Goal: Task Accomplishment & Management: Manage account settings

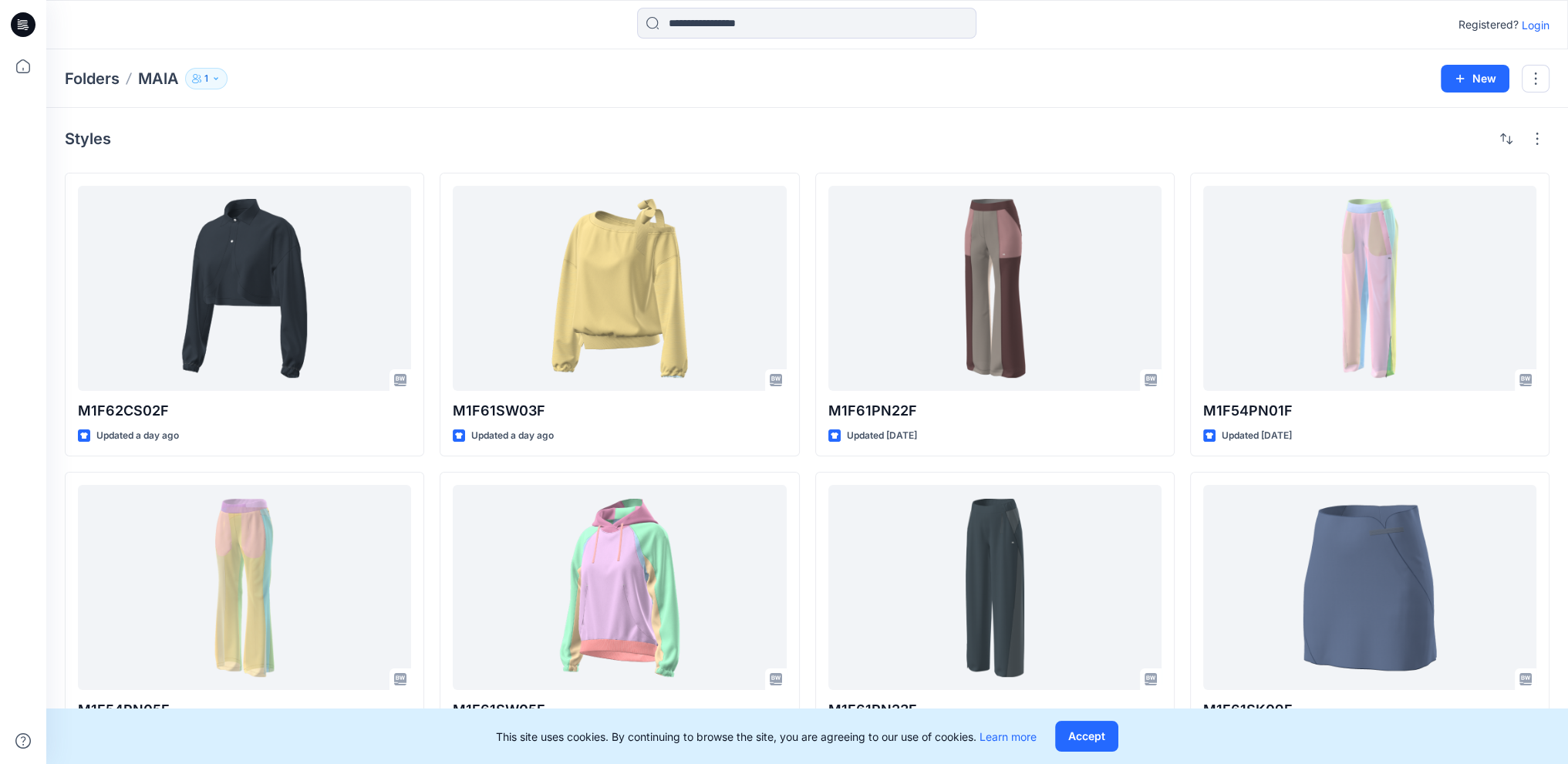
click at [1534, 26] on p "Login" at bounding box center [1535, 25] width 28 height 16
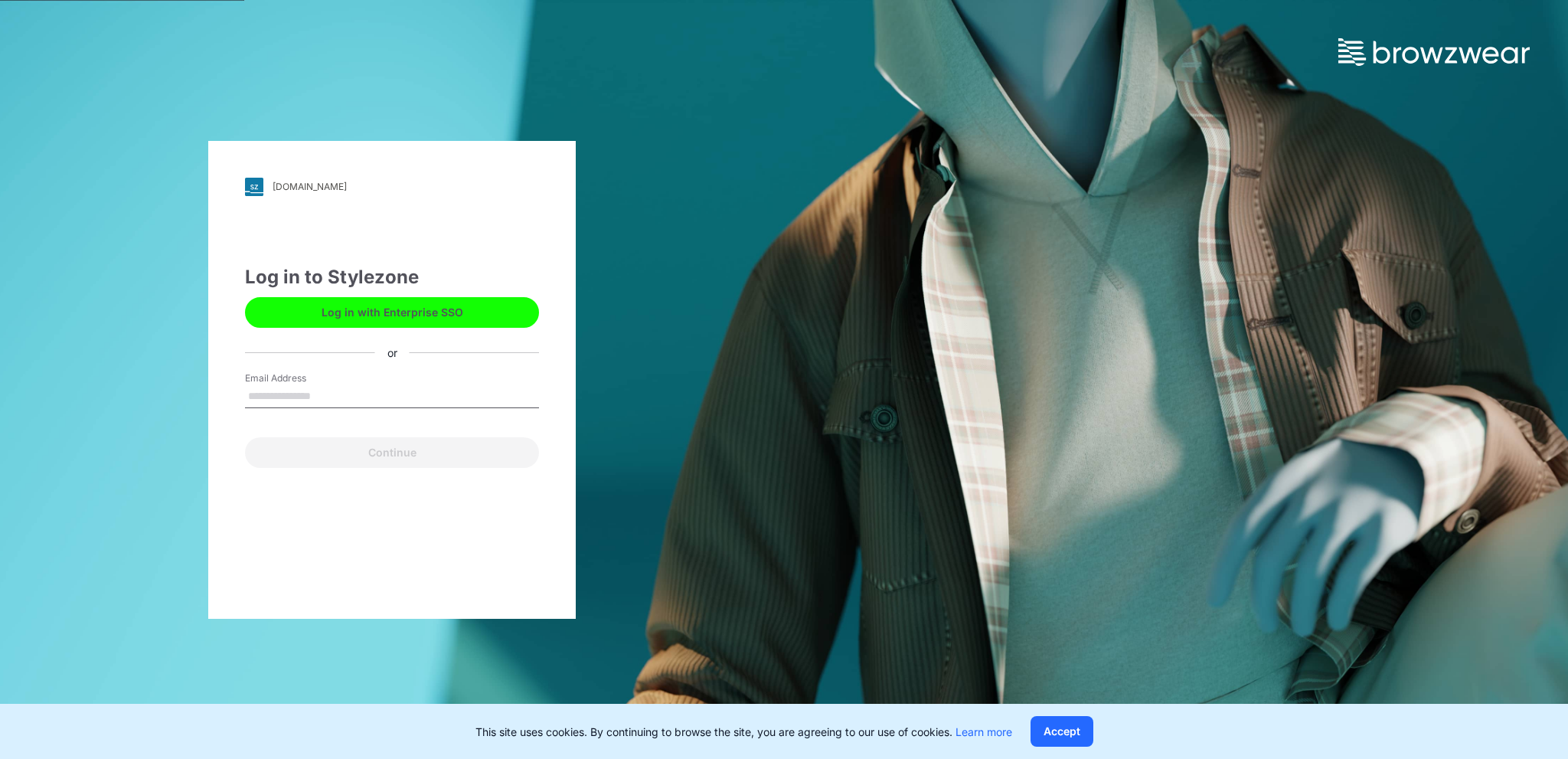
click at [354, 401] on input "Email Address" at bounding box center [392, 396] width 294 height 23
click at [300, 395] on input "Email Address" at bounding box center [392, 396] width 294 height 23
type input "**********"
click at [410, 442] on button "Continue" at bounding box center [392, 453] width 294 height 31
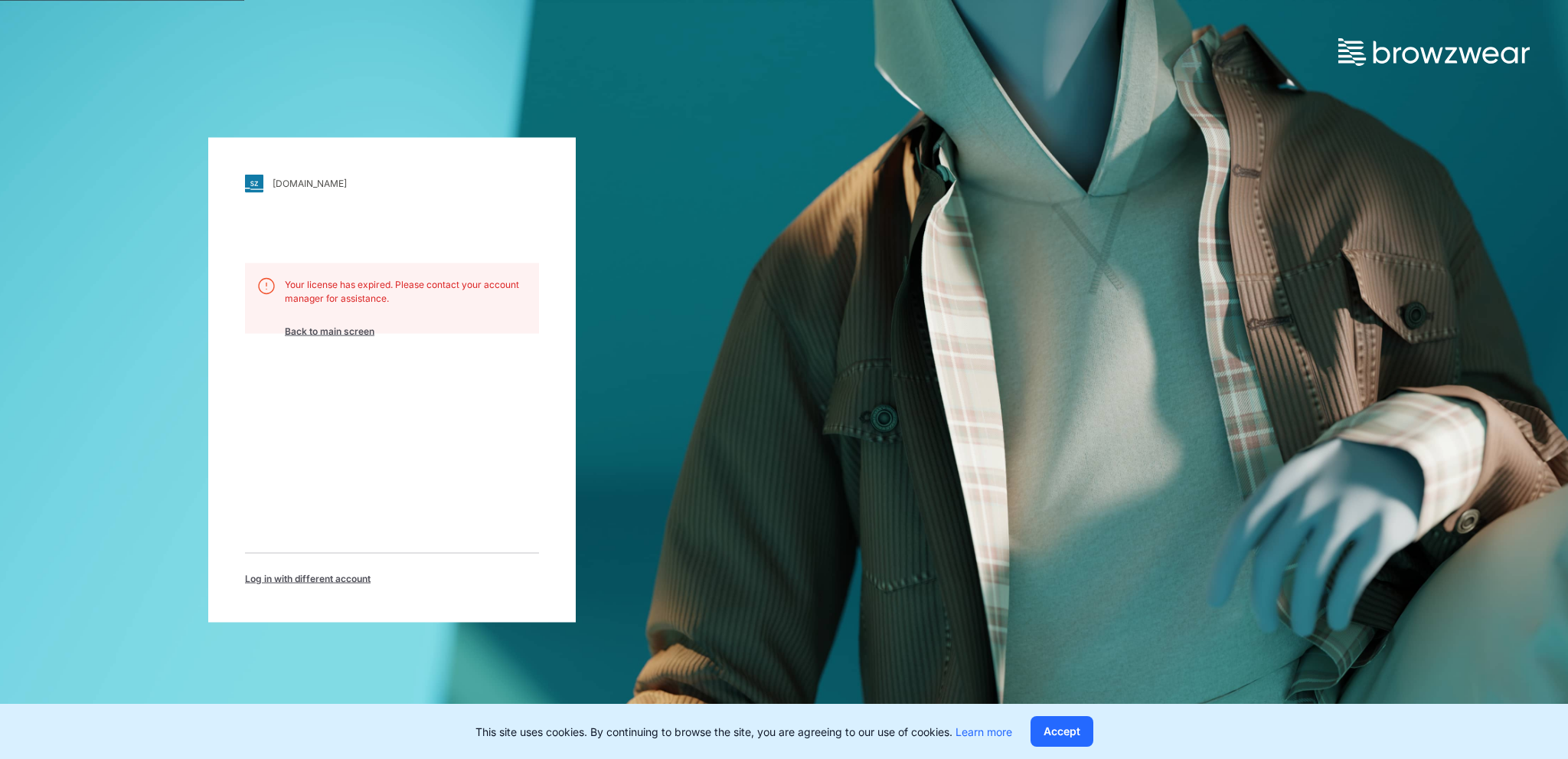
click at [358, 334] on span "Back to main screen" at bounding box center [329, 330] width 90 height 14
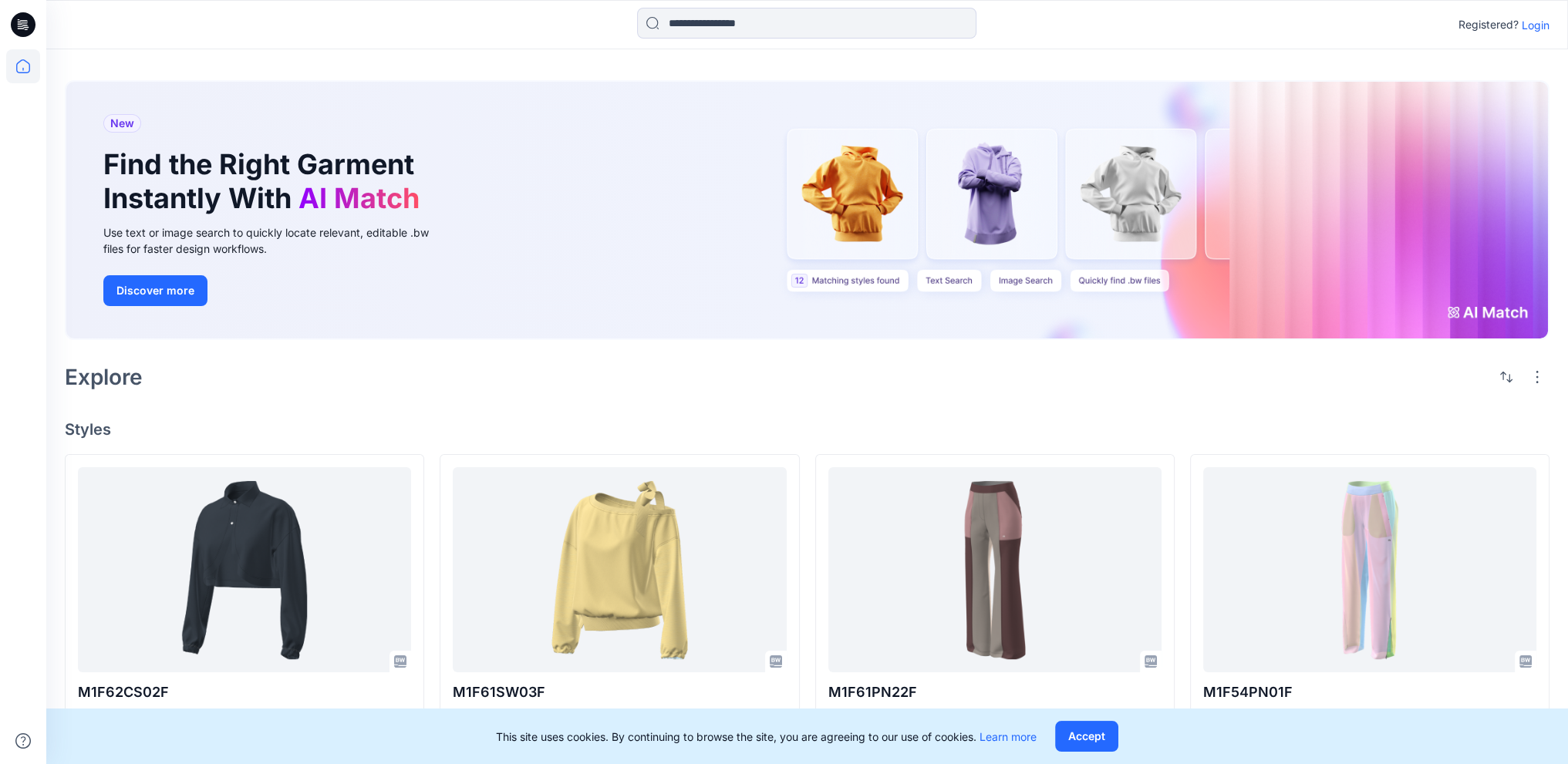
click at [1531, 25] on p "Login" at bounding box center [1535, 25] width 28 height 16
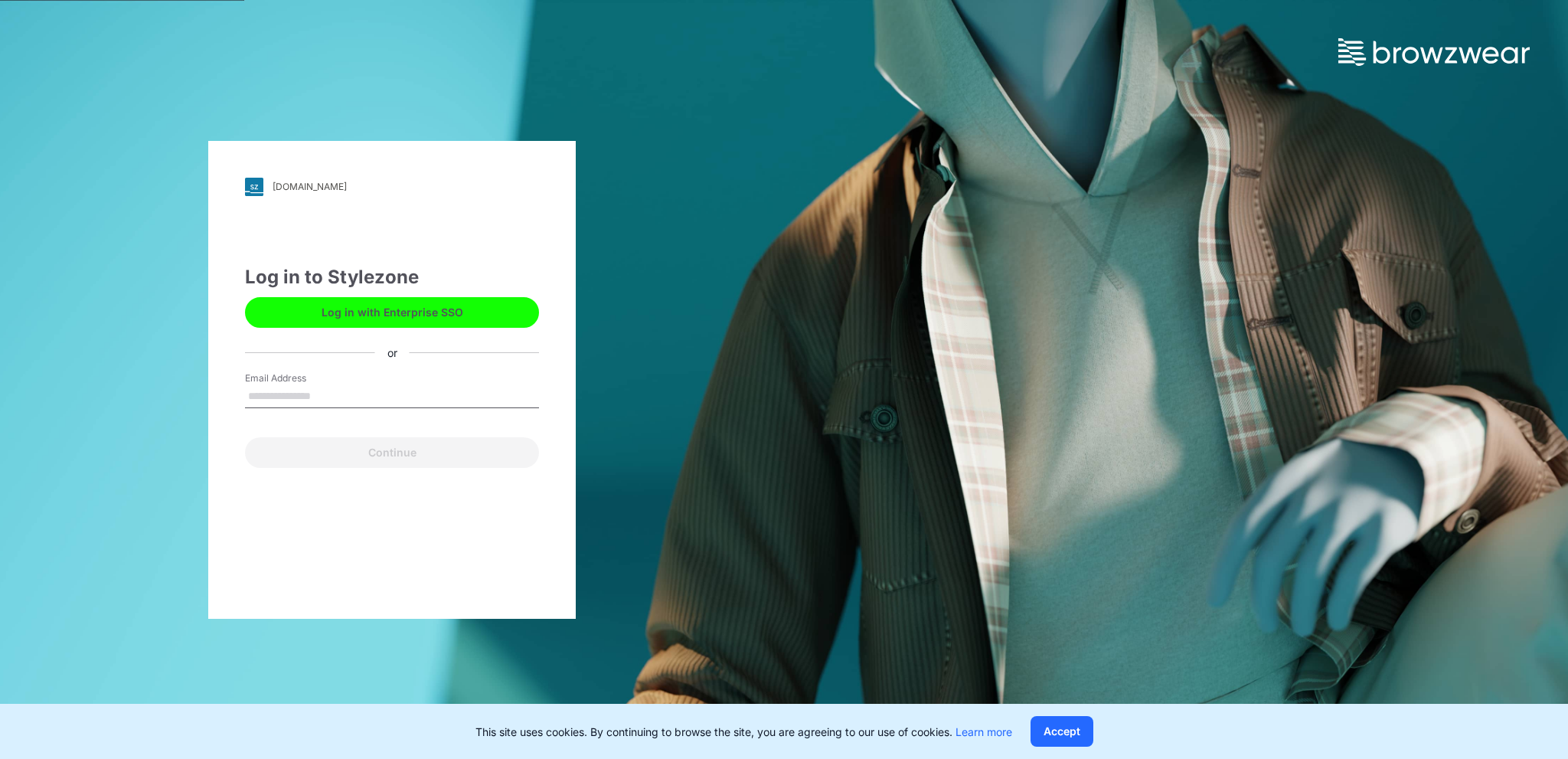
click at [386, 380] on div "Email Address" at bounding box center [392, 394] width 294 height 46
drag, startPoint x: 372, startPoint y: 393, endPoint x: 367, endPoint y: 399, distance: 7.8
click at [372, 393] on input "Email Address" at bounding box center [392, 396] width 294 height 23
click at [290, 395] on input "Email Address" at bounding box center [392, 396] width 294 height 23
type input "**********"
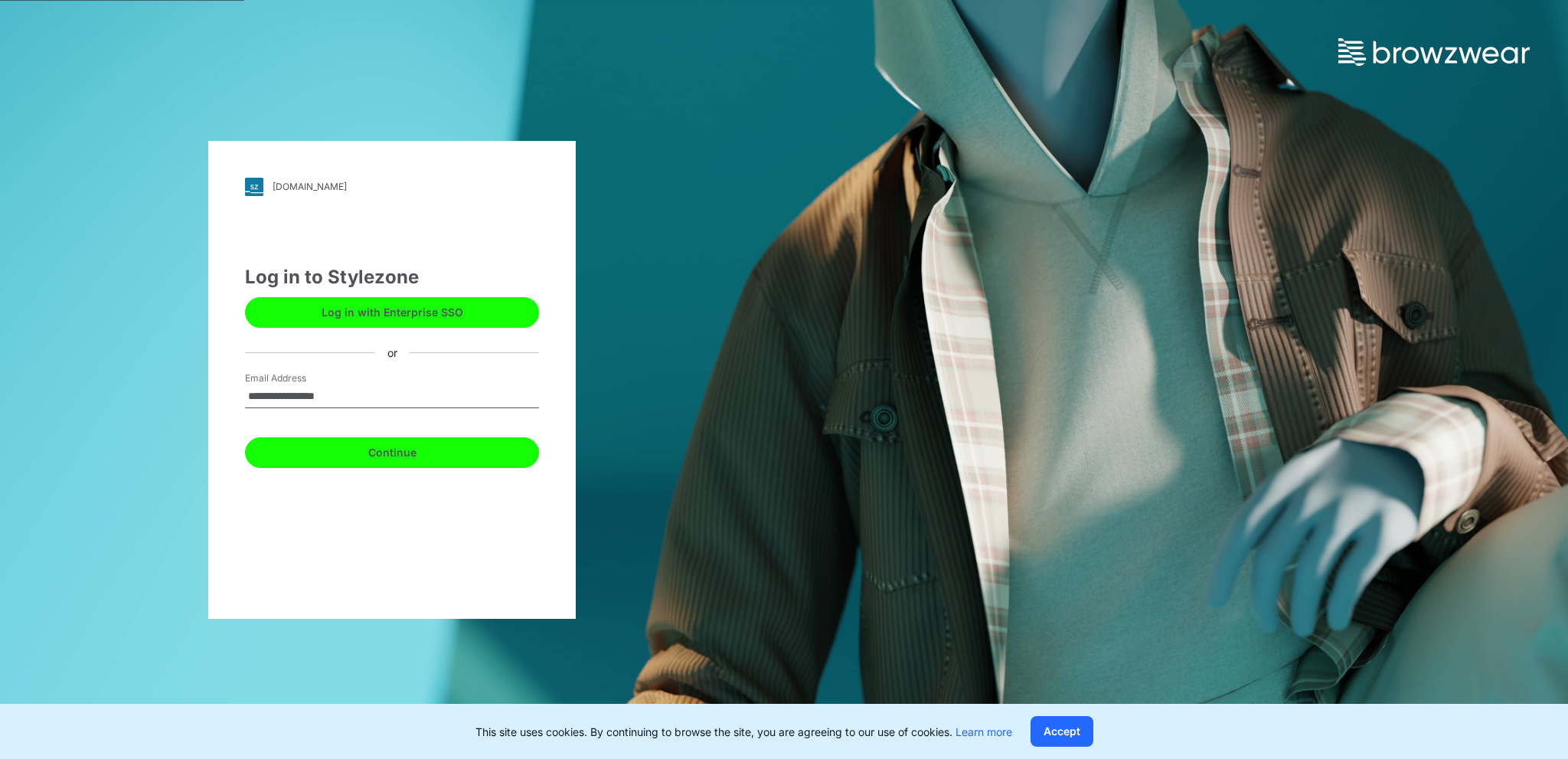
click at [390, 450] on button "Continue" at bounding box center [392, 453] width 294 height 31
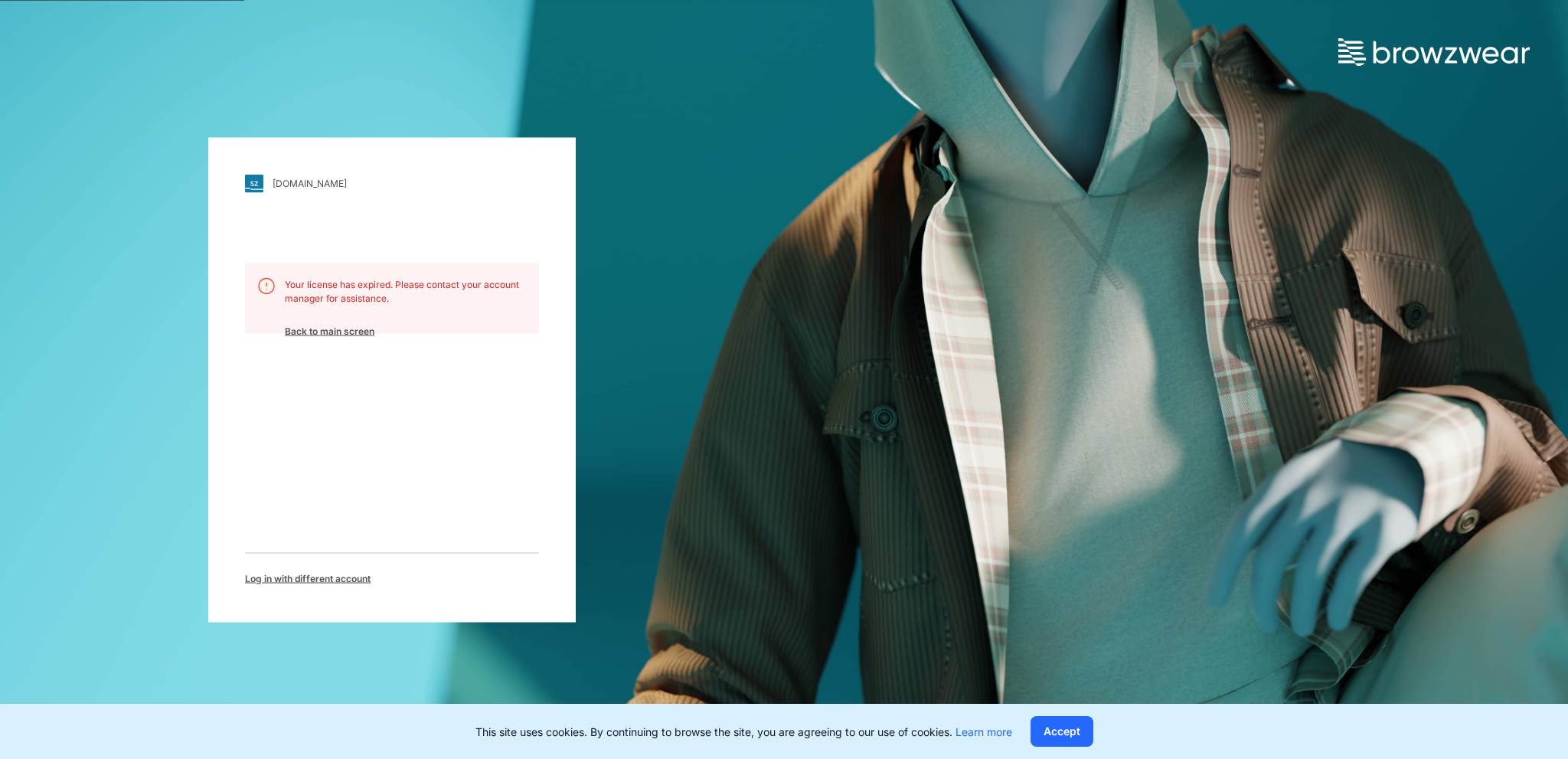
click at [156, 96] on div "[DOMAIN_NAME] Loading... Your license has expired. Please contact your account …" at bounding box center [392, 380] width 784 height 759
click at [606, 145] on div "[DOMAIN_NAME] Loading... Your license has expired. Please contact your account …" at bounding box center [392, 380] width 784 height 759
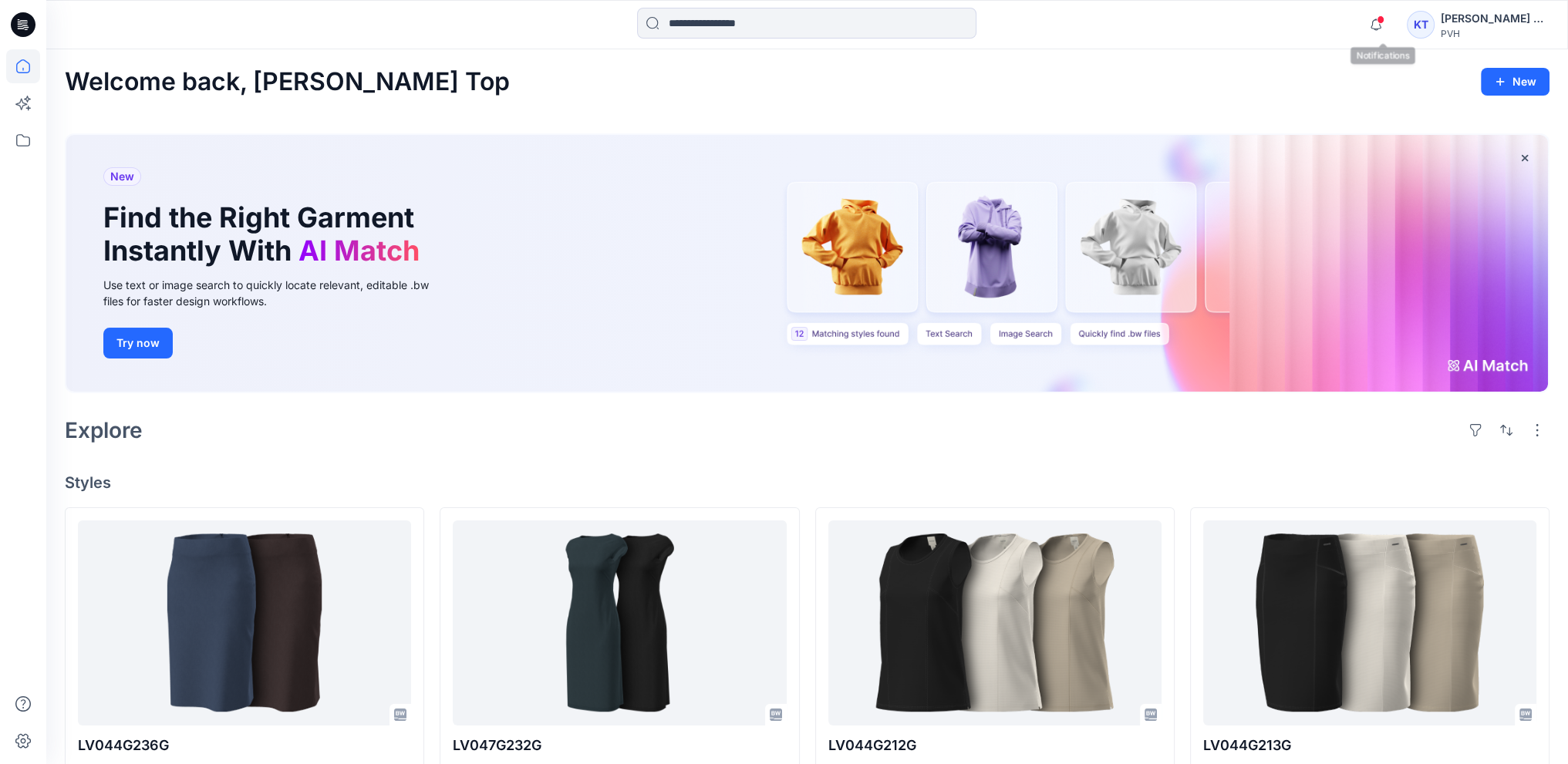
click at [1432, 21] on div "KT" at bounding box center [1421, 24] width 28 height 28
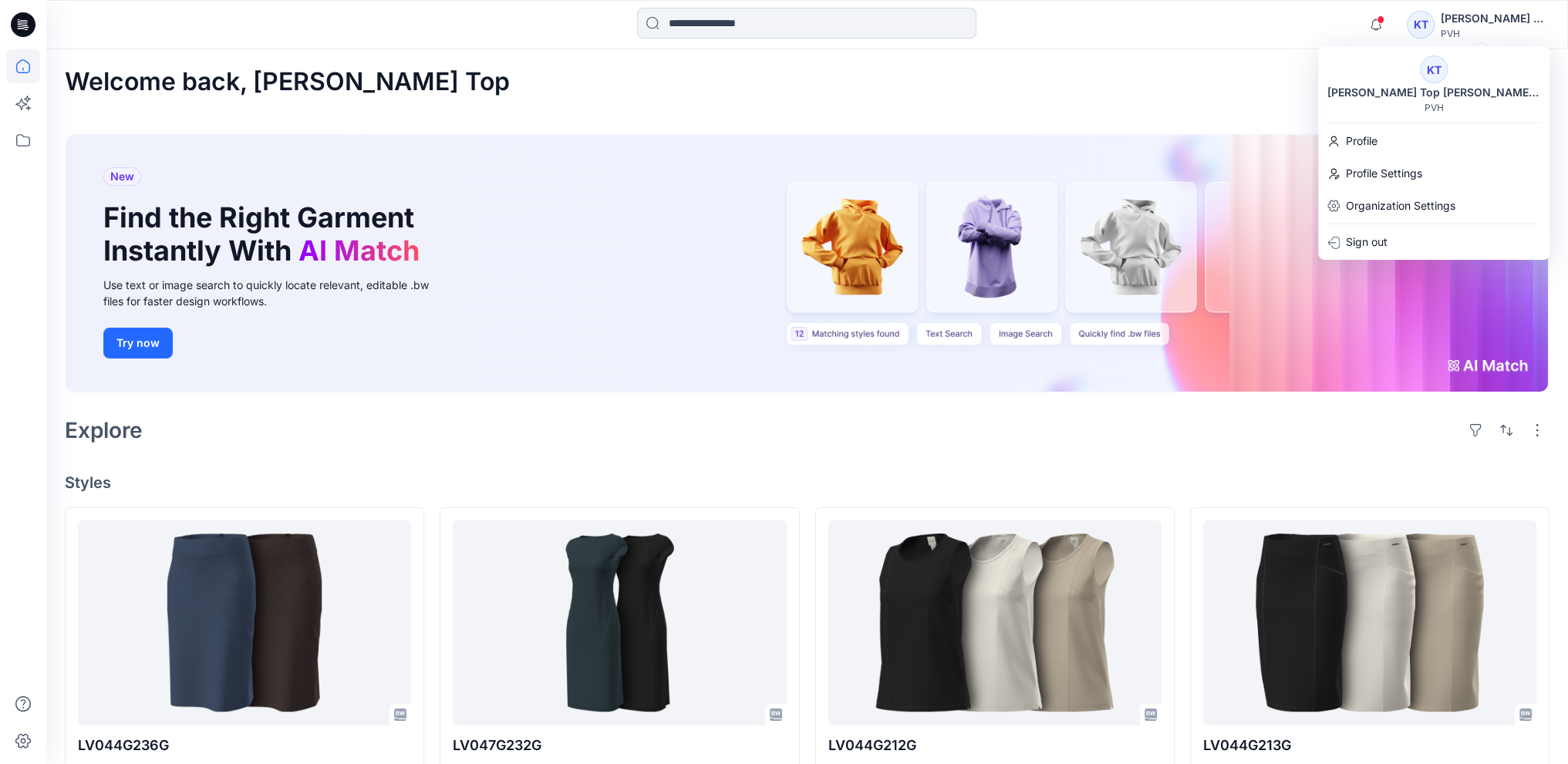
click at [1253, 49] on div "Notifications Your style LV044G236G is ready Monday, August 25, 2025 06:22 Your…" at bounding box center [807, 24] width 1522 height 50
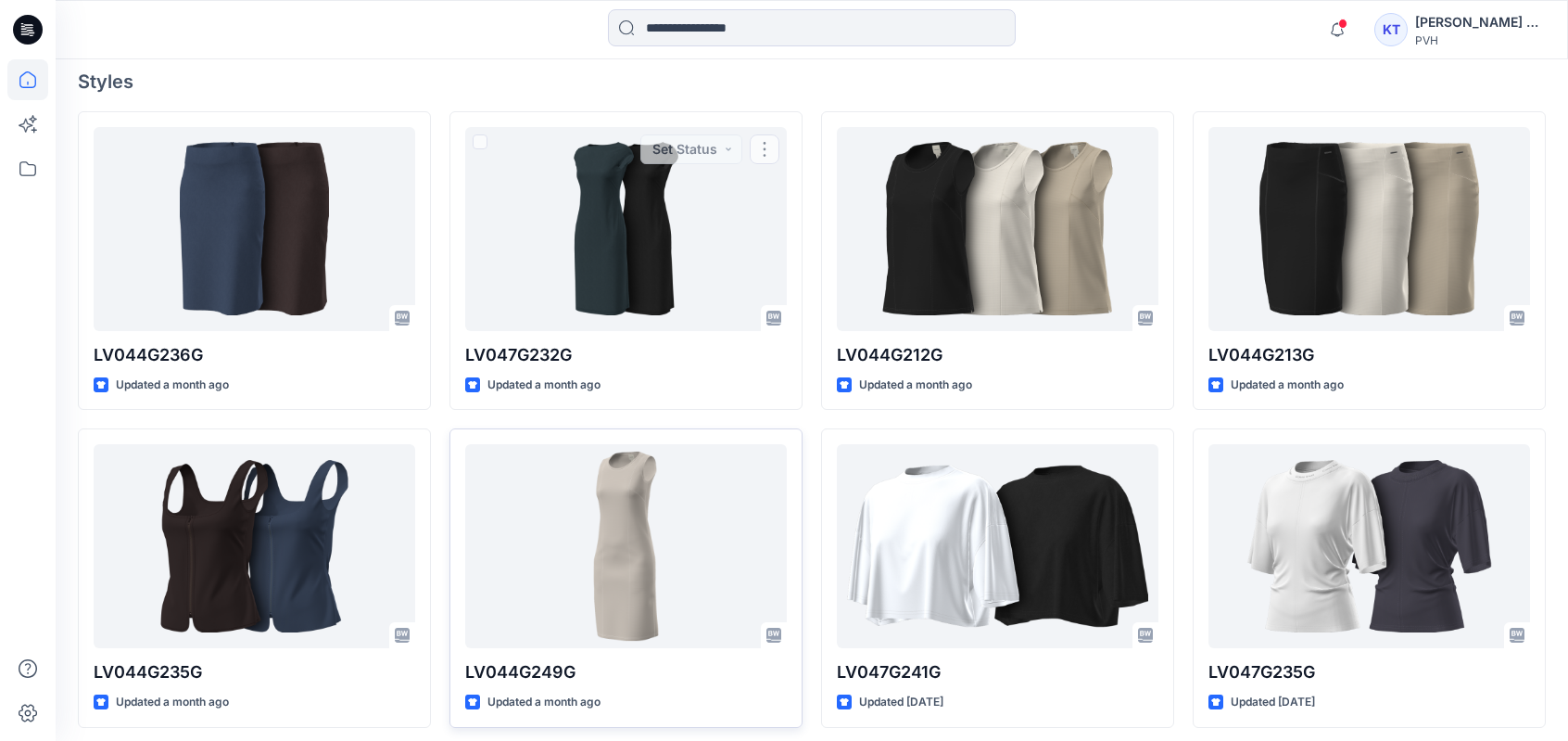
scroll to position [463, 0]
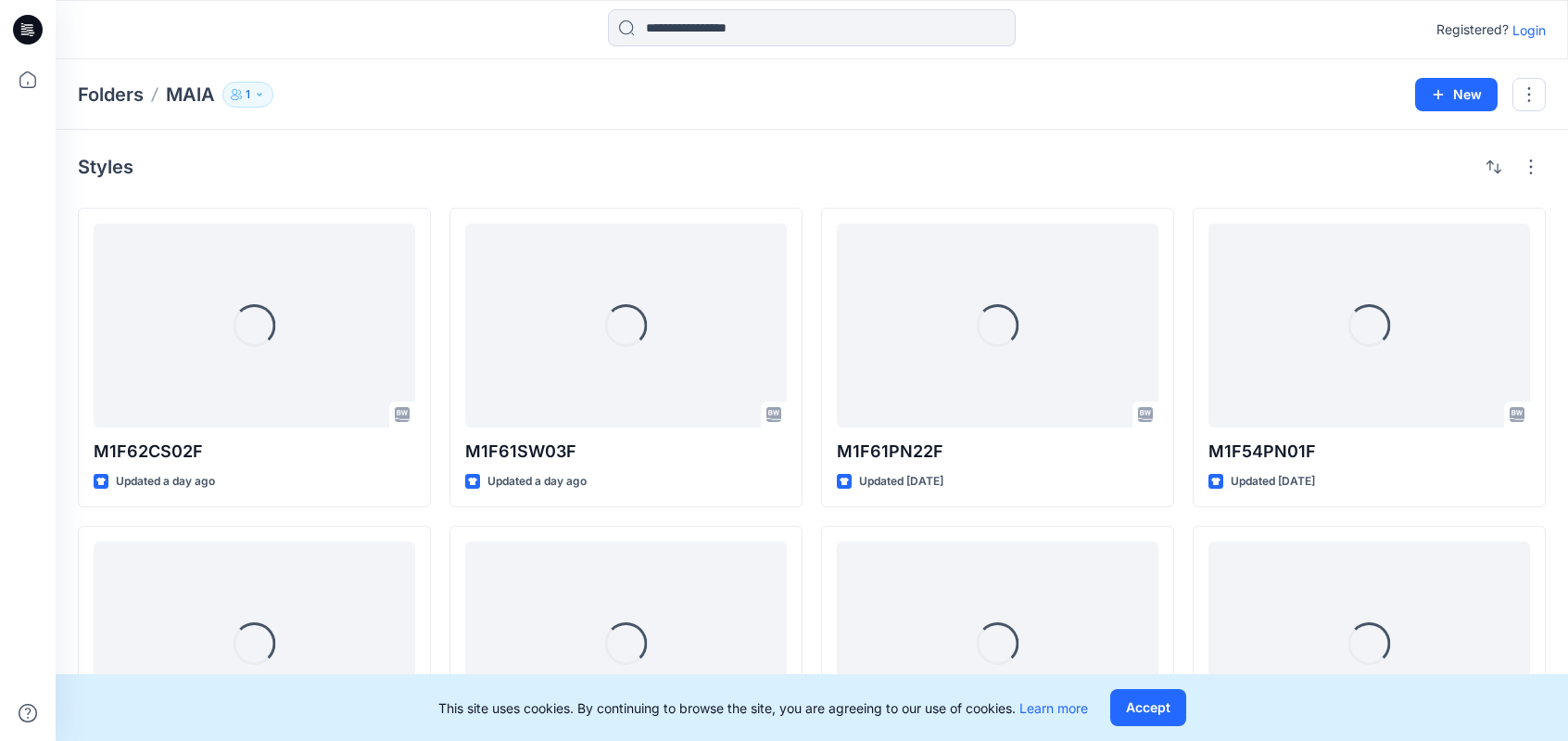
click at [1523, 25] on p "Login" at bounding box center [1529, 30] width 33 height 20
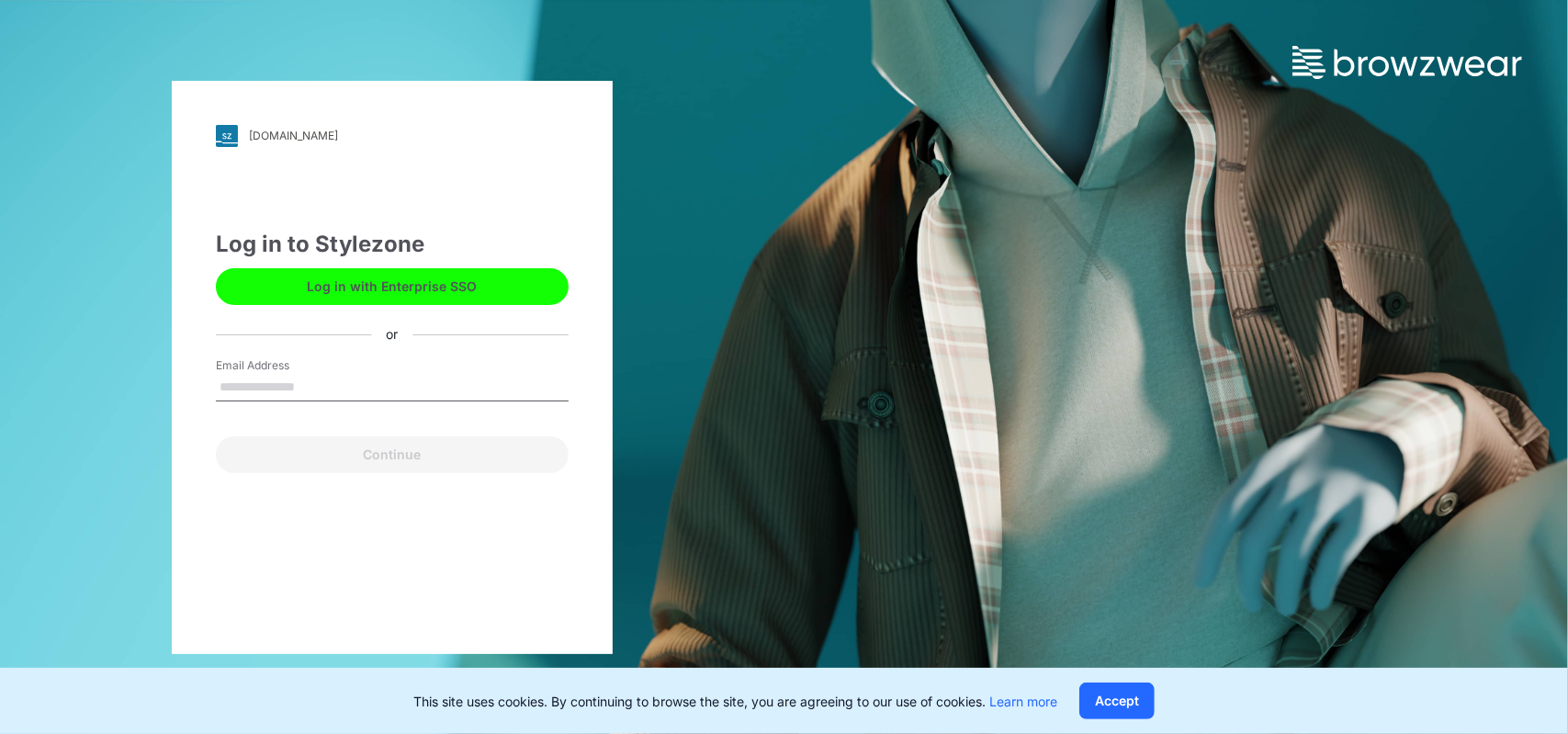
click at [364, 382] on input "Email Address" at bounding box center [392, 387] width 353 height 27
type input "**********"
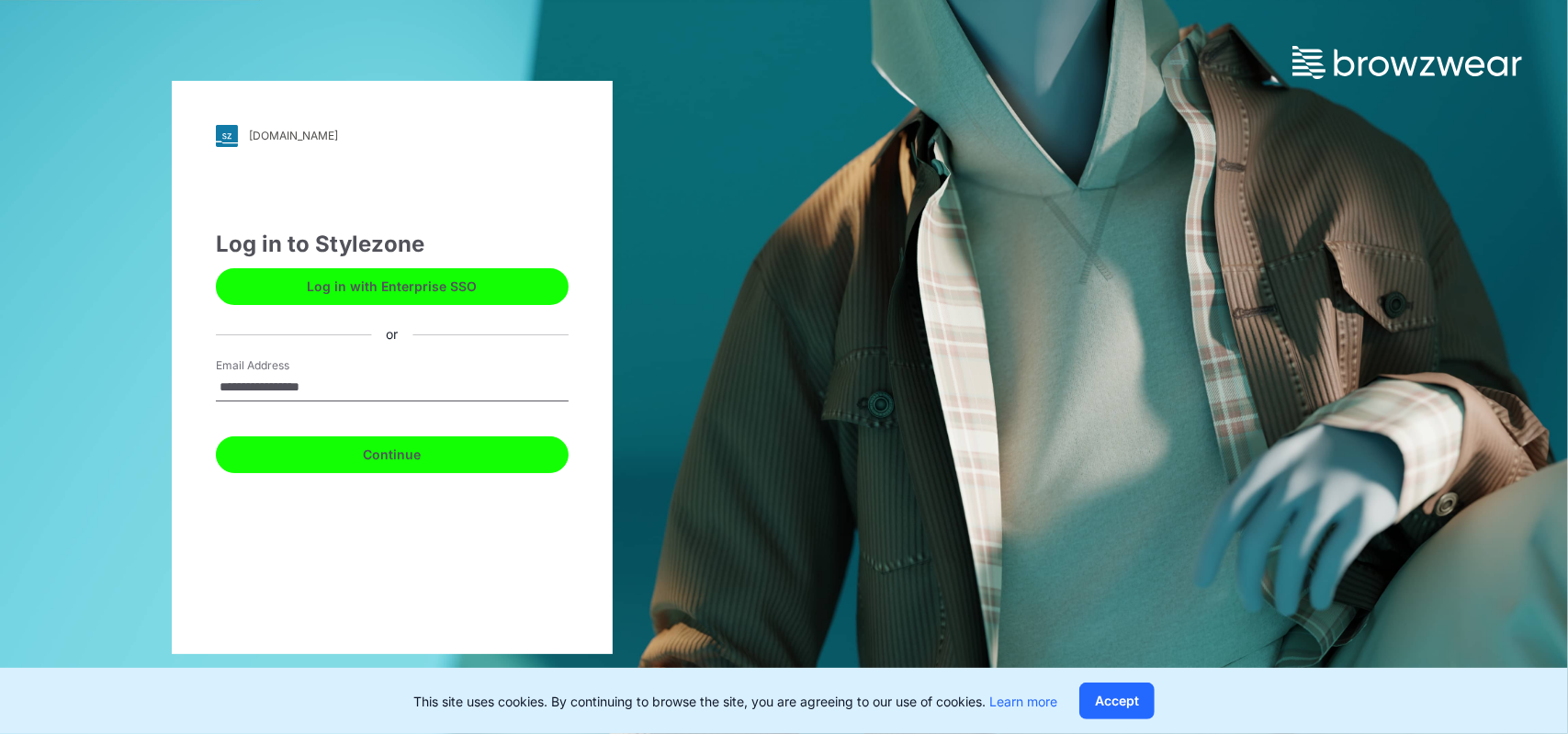
click at [344, 465] on button "Continue" at bounding box center [392, 455] width 353 height 37
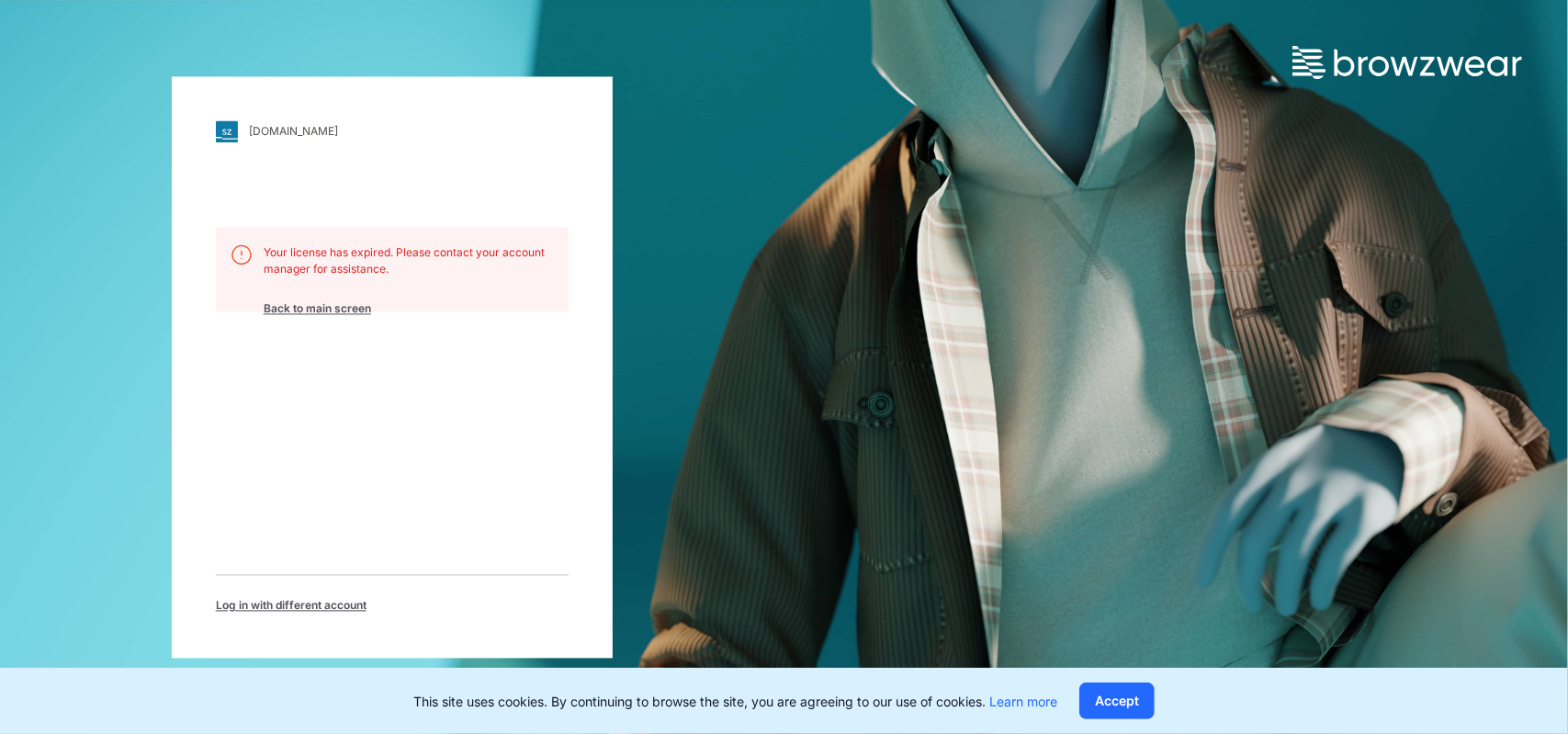
click at [1147, 712] on button "Accept" at bounding box center [1117, 701] width 76 height 37
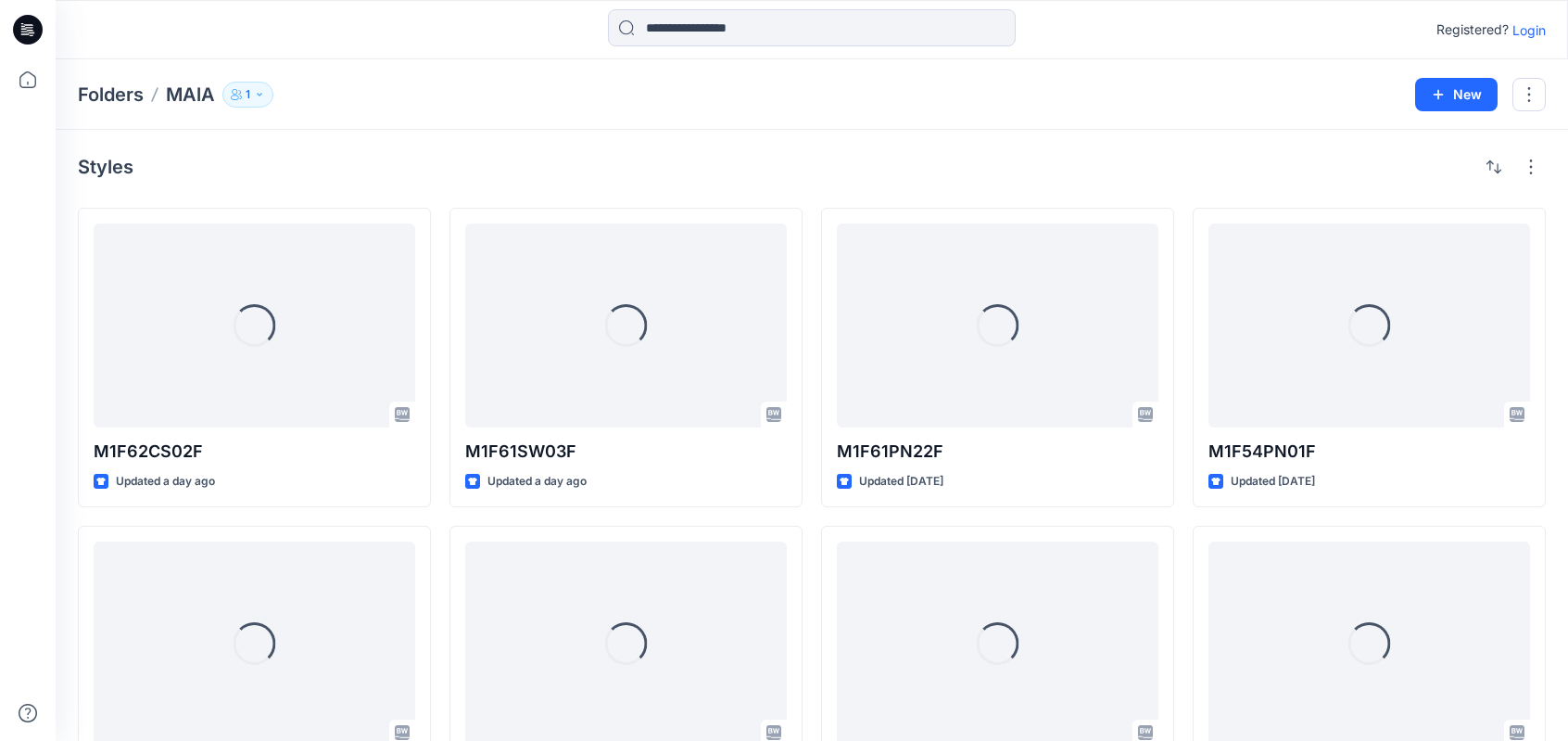
click at [1518, 22] on p "Login" at bounding box center [1529, 30] width 33 height 20
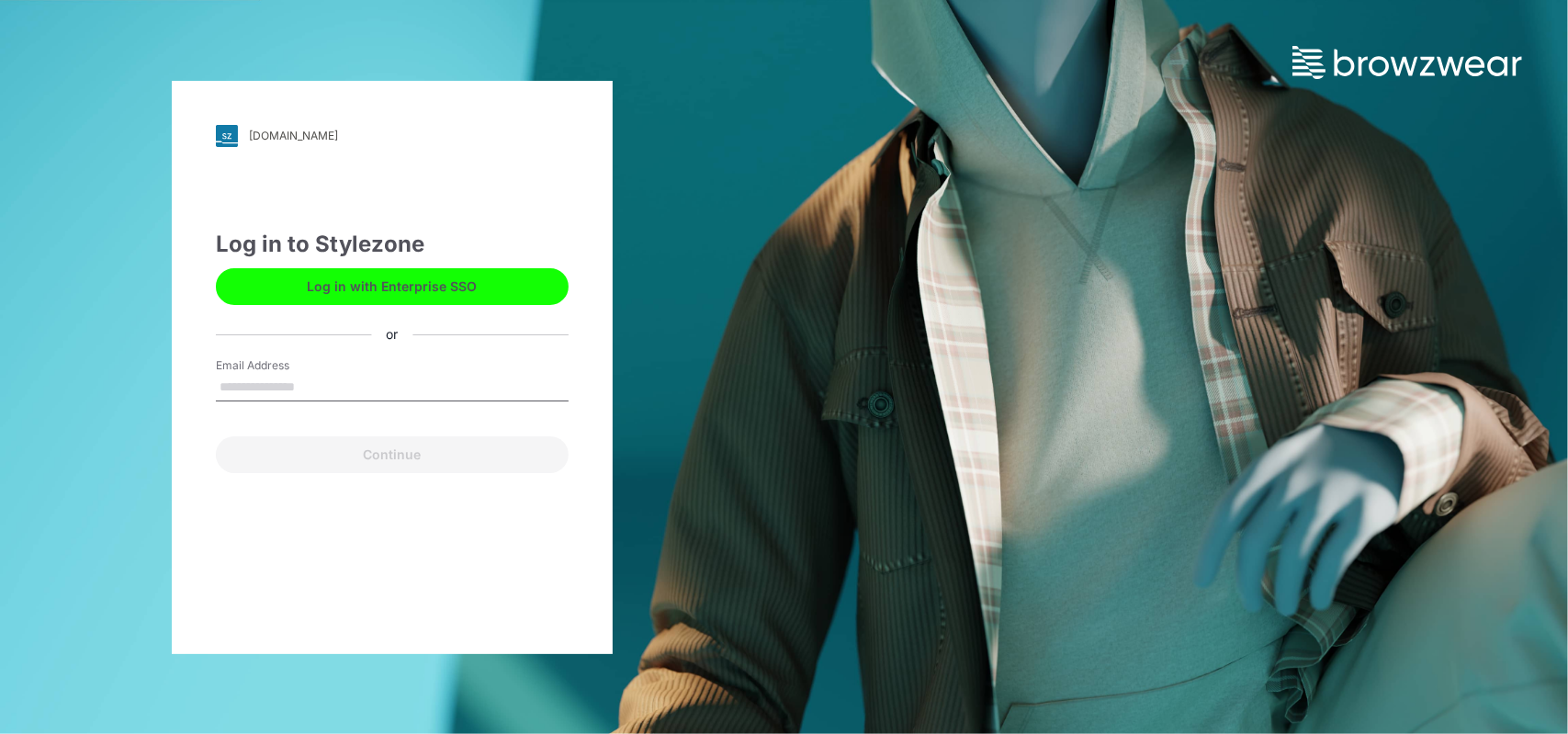
click at [264, 383] on input "Email Address" at bounding box center [392, 387] width 353 height 27
type input "**********"
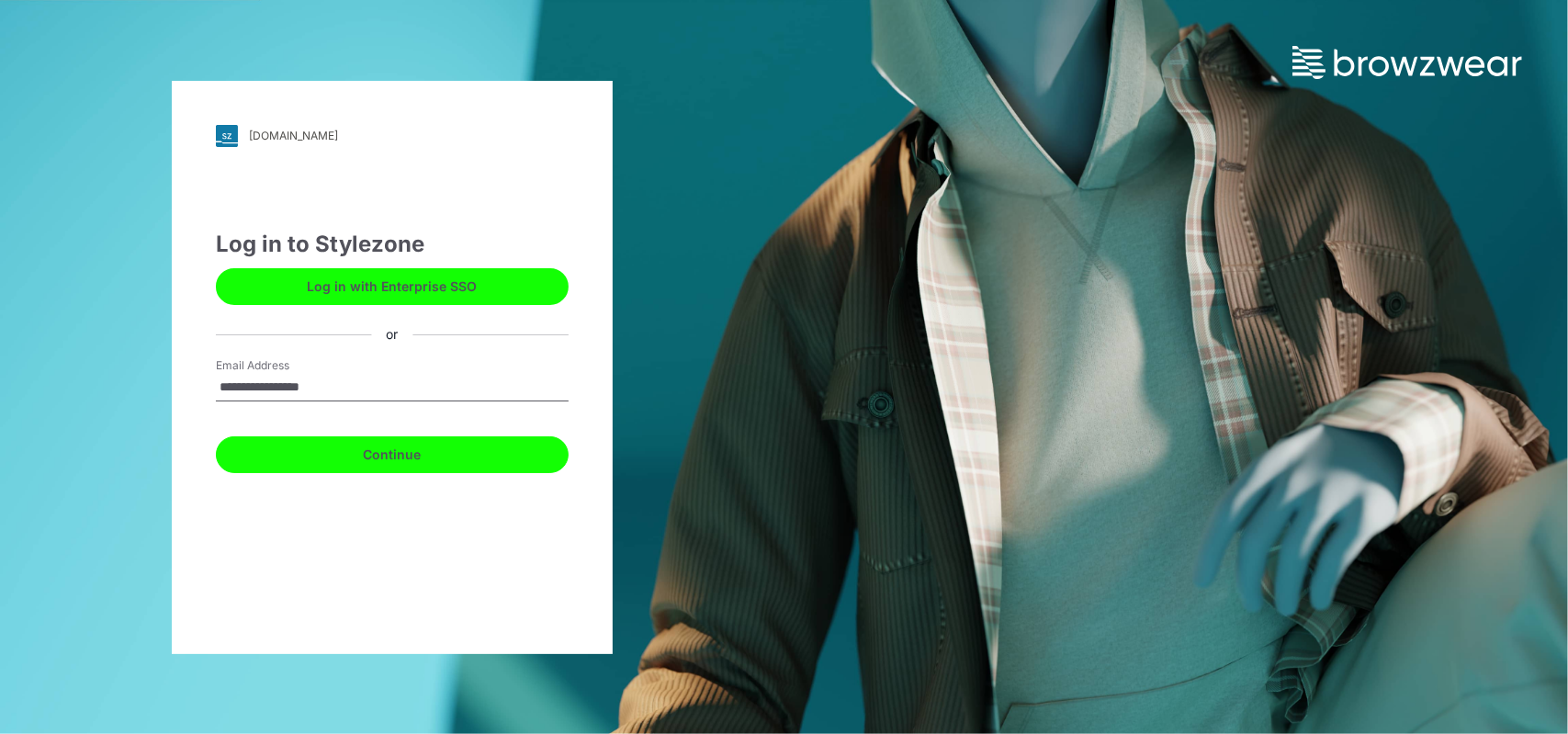
click at [338, 453] on button "Continue" at bounding box center [392, 455] width 353 height 37
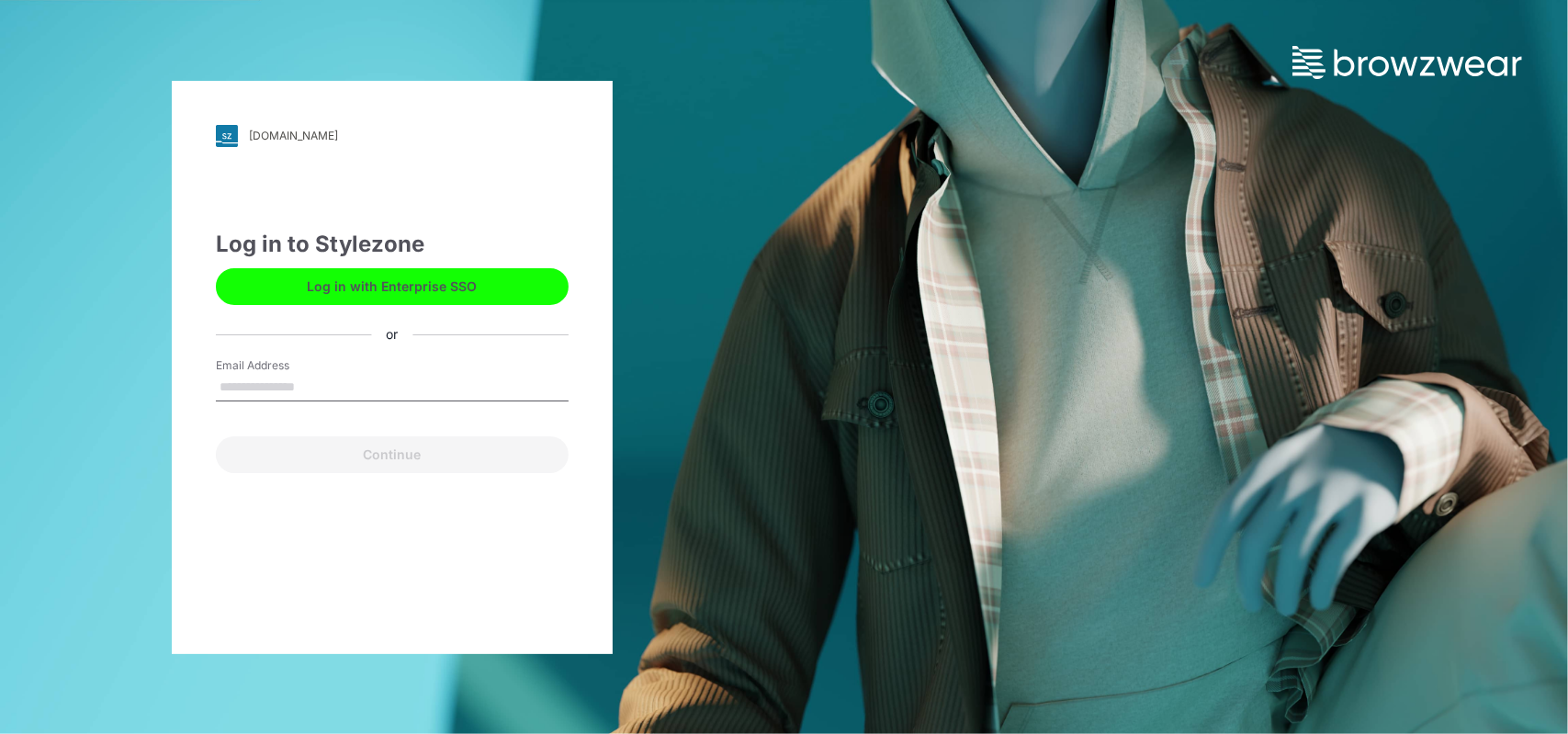
click at [342, 390] on input "Email Address" at bounding box center [392, 387] width 353 height 27
type input "**********"
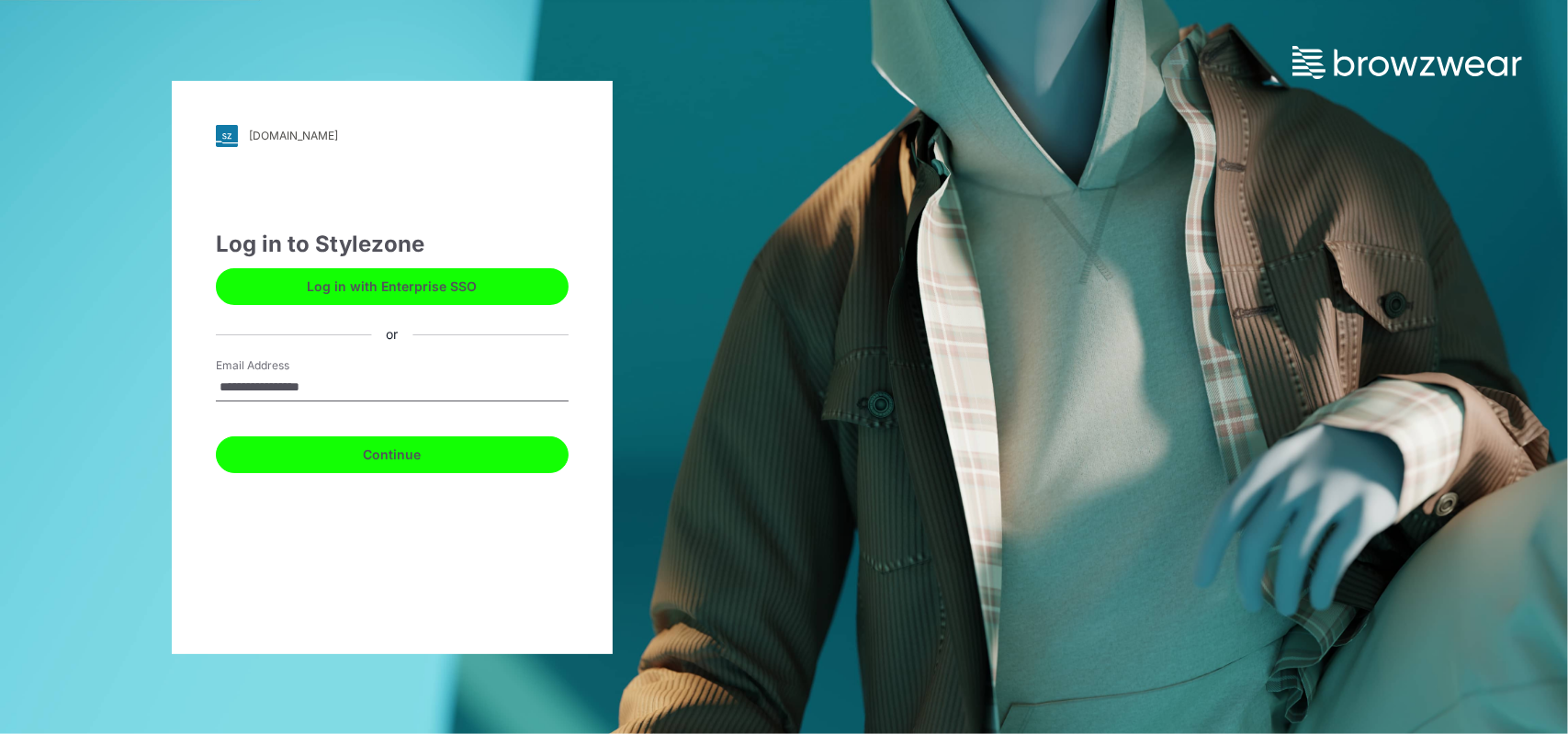
click at [364, 449] on button "Continue" at bounding box center [392, 455] width 353 height 37
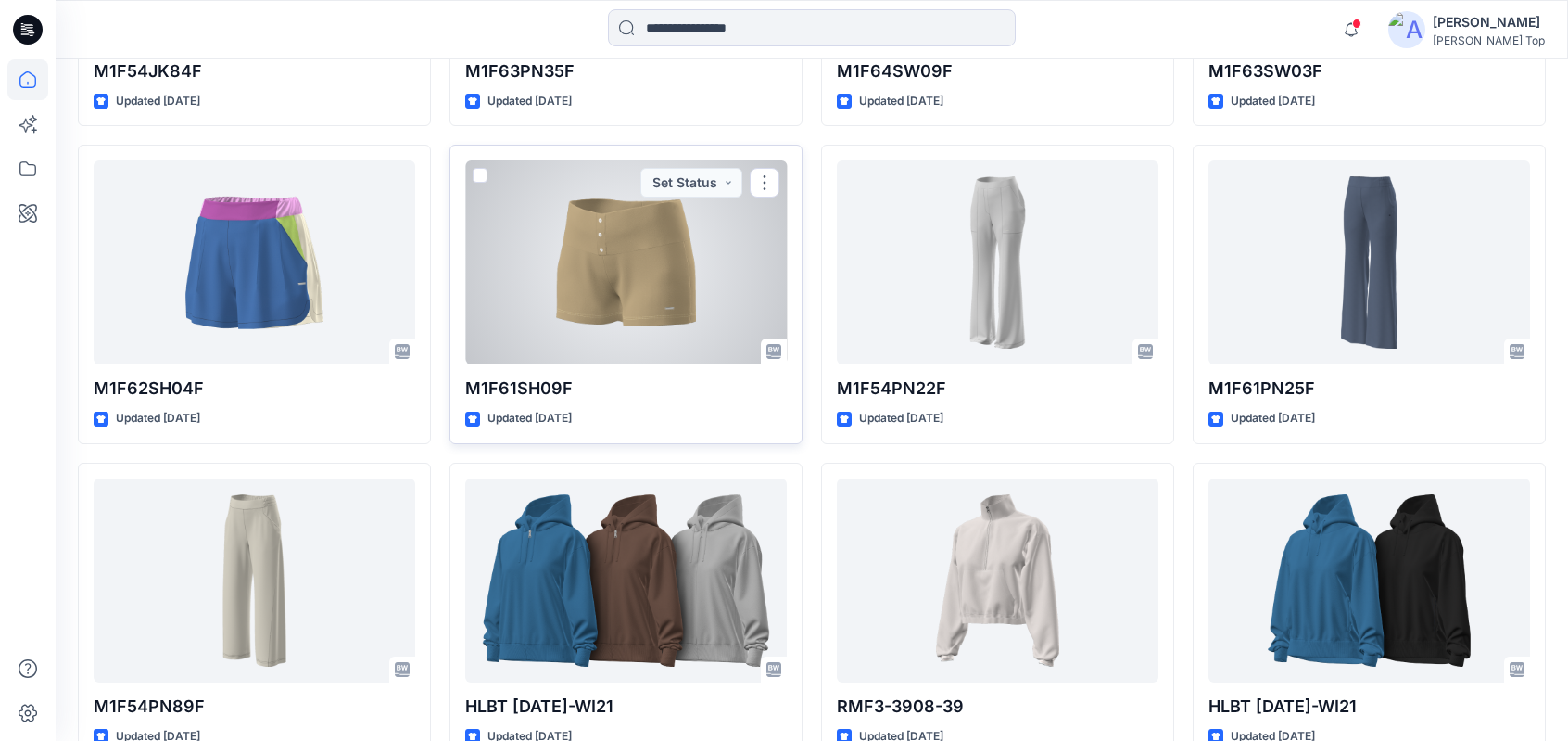
scroll to position [2576, 0]
